Goal: Task Accomplishment & Management: Manage account settings

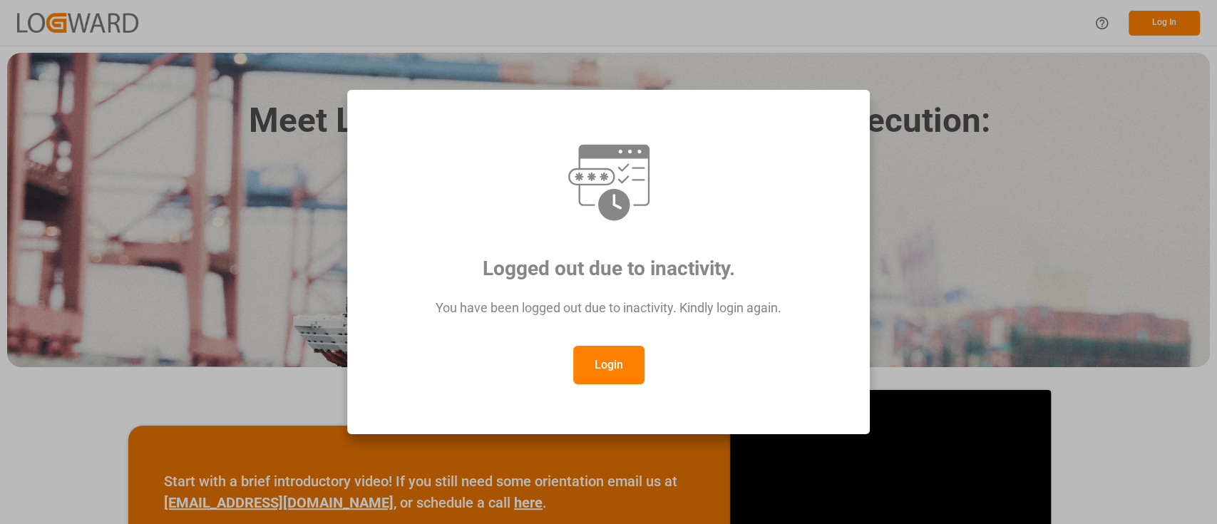
click at [605, 366] on button "Login" at bounding box center [608, 365] width 71 height 39
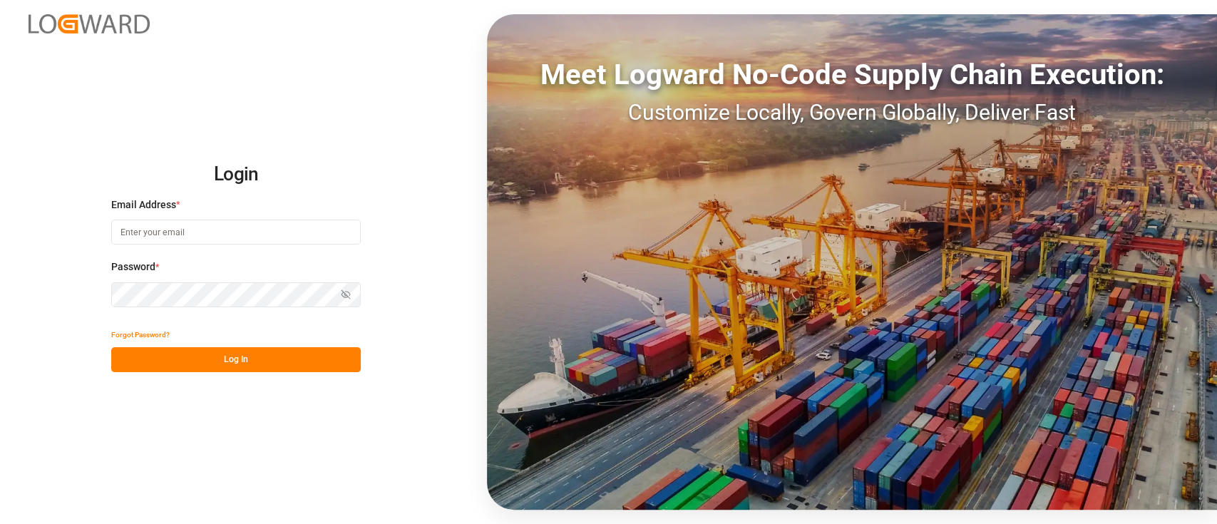
click at [168, 242] on input at bounding box center [236, 232] width 250 height 25
type input "[PERSON_NAME][EMAIL_ADDRESS][PERSON_NAME][DOMAIN_NAME]"
click at [232, 361] on button "Log In" at bounding box center [236, 359] width 250 height 25
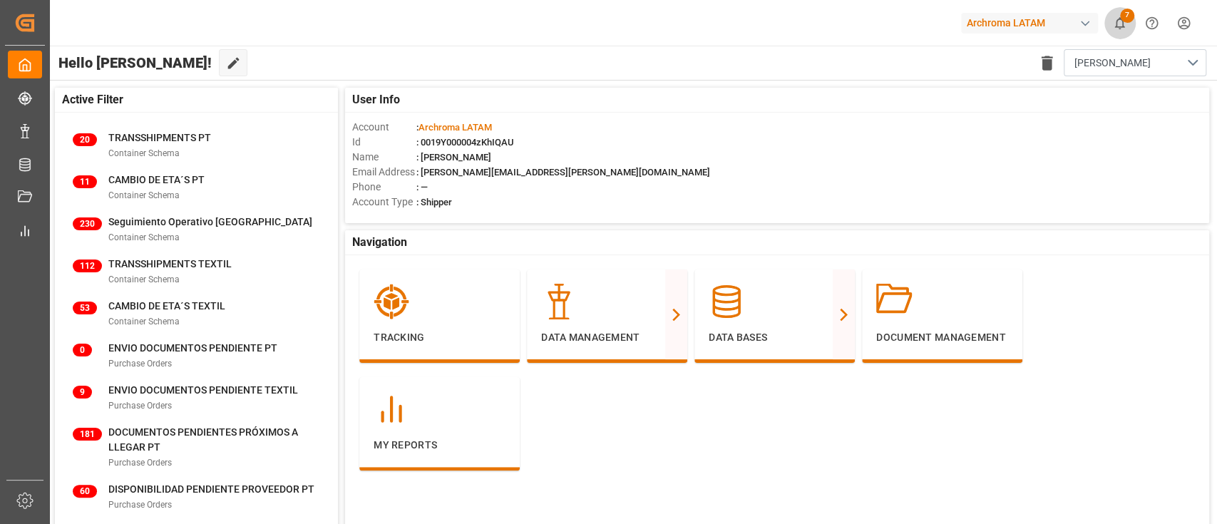
click at [1127, 21] on span "7" at bounding box center [1127, 16] width 14 height 14
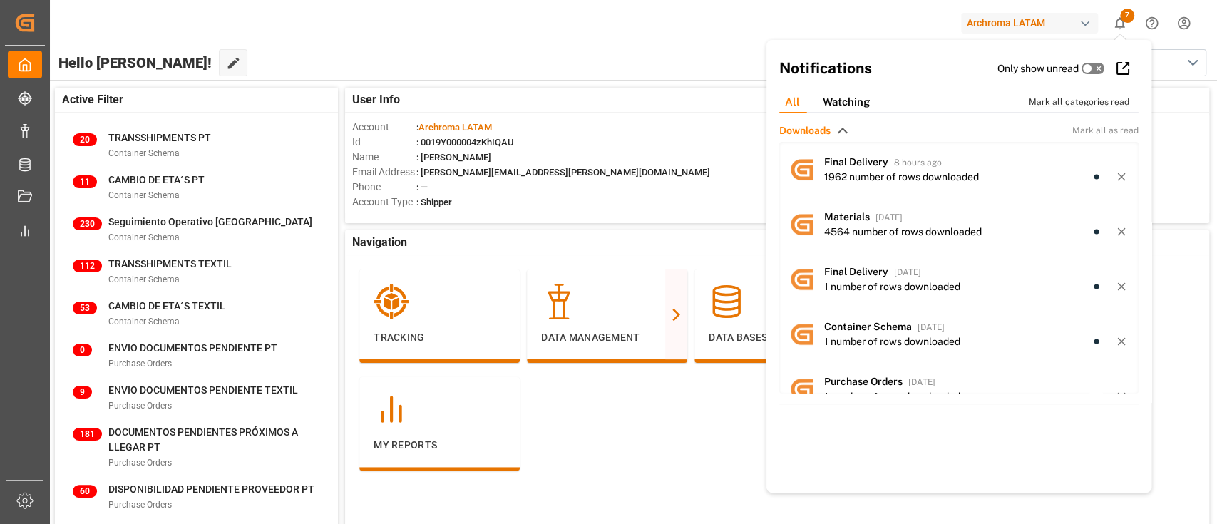
click at [1049, 104] on div "Mark all categories read" at bounding box center [1087, 102] width 116 height 13
click at [587, 72] on div "Hello [PERSON_NAME]! Edit Cockpit Delete template [PERSON_NAME]" at bounding box center [632, 63] width 1169 height 34
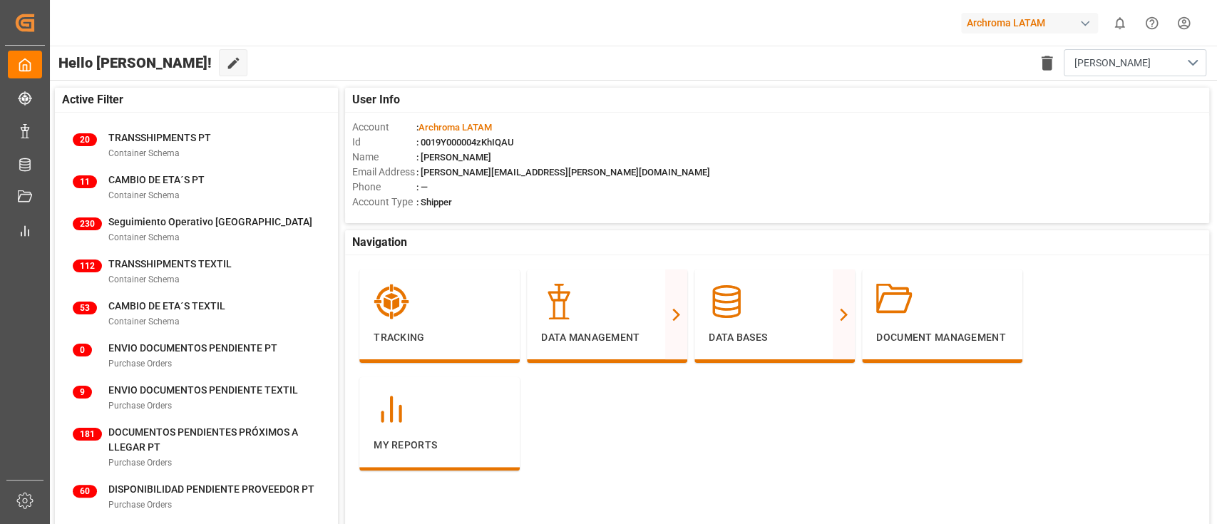
click at [737, 175] on div "Email Address : [PERSON_NAME][EMAIL_ADDRESS][PERSON_NAME][DOMAIN_NAME]" at bounding box center [777, 172] width 850 height 15
